Goal: Task Accomplishment & Management: Manage account settings

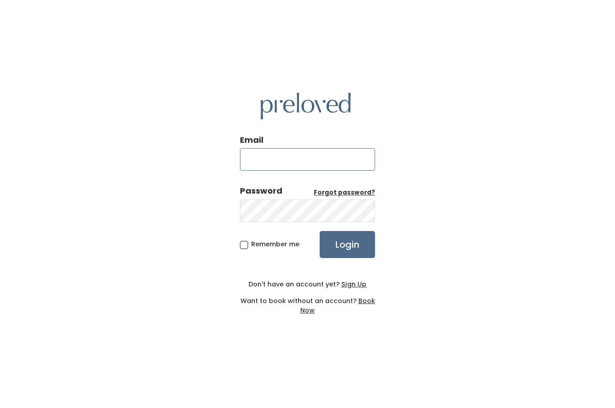
type input "[EMAIL_ADDRESS][DOMAIN_NAME]"
click at [347, 258] on input "Login" at bounding box center [347, 244] width 55 height 27
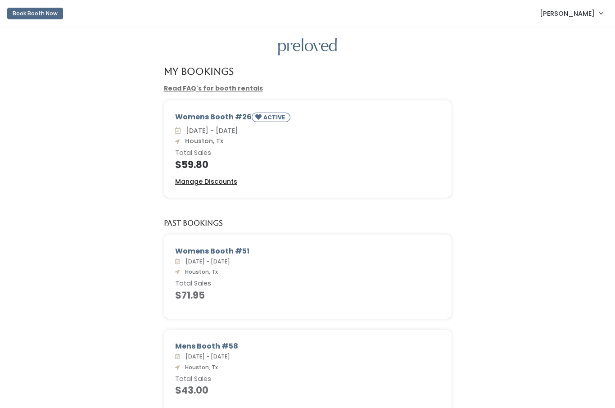
click at [221, 182] on u "Manage Discounts" at bounding box center [206, 181] width 62 height 9
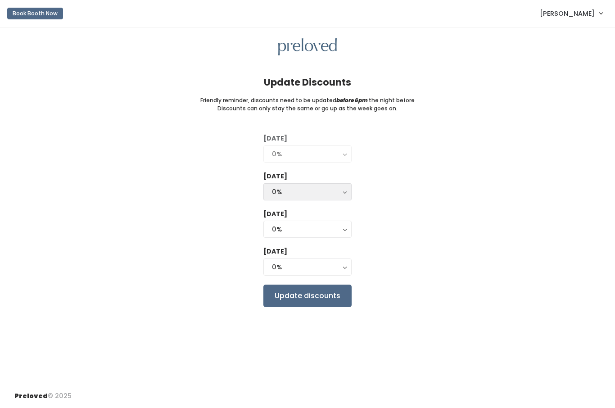
click at [342, 189] on div "0%" at bounding box center [307, 192] width 71 height 10
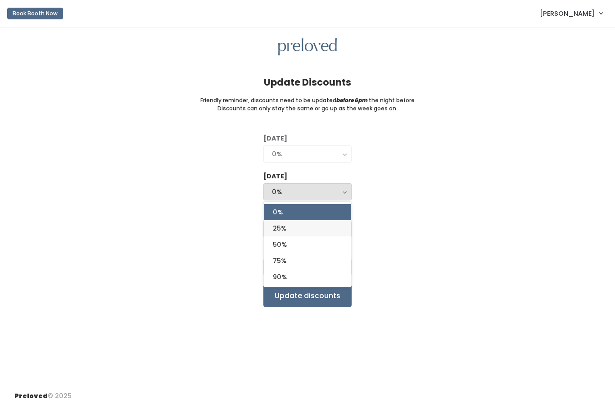
click at [289, 230] on link "25%" at bounding box center [307, 228] width 87 height 16
select select "25%"
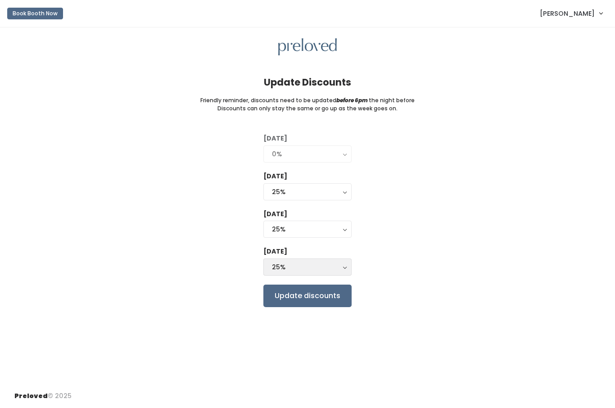
click at [335, 267] on div "25%" at bounding box center [307, 267] width 71 height 10
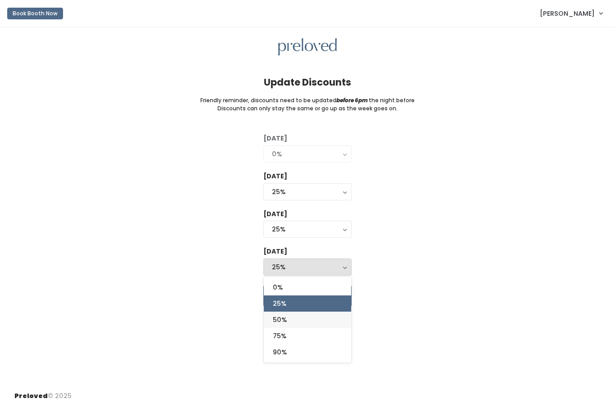
click at [288, 317] on link "50%" at bounding box center [307, 319] width 87 height 16
select select "50%"
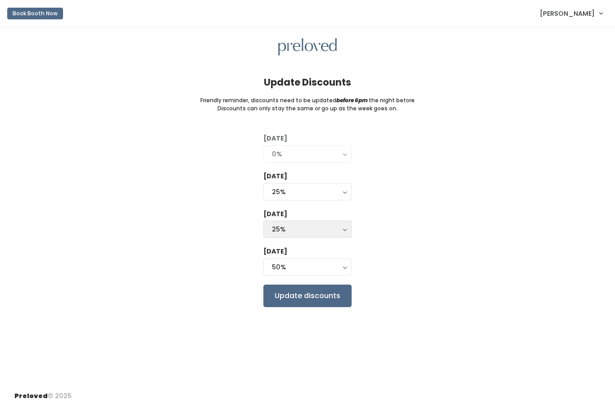
click at [335, 231] on div "25%" at bounding box center [307, 229] width 71 height 10
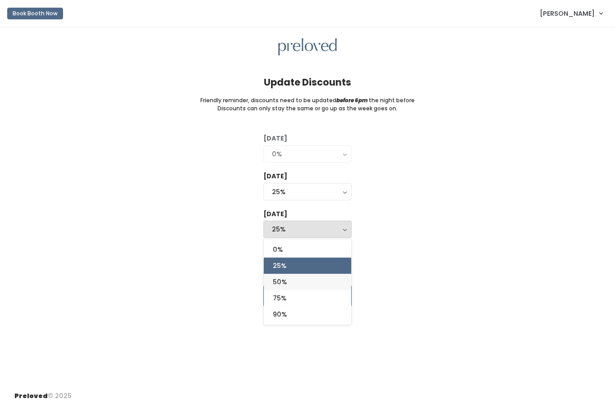
click at [289, 277] on link "50%" at bounding box center [307, 282] width 87 height 16
select select "50%"
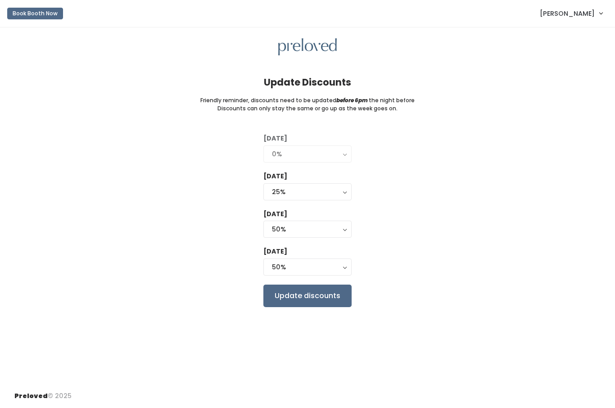
click at [338, 160] on button "0%" at bounding box center [307, 153] width 88 height 17
click at [339, 153] on div "0%" at bounding box center [307, 154] width 71 height 10
click at [319, 292] on input "Update discounts" at bounding box center [307, 295] width 88 height 23
